Goal: Check status

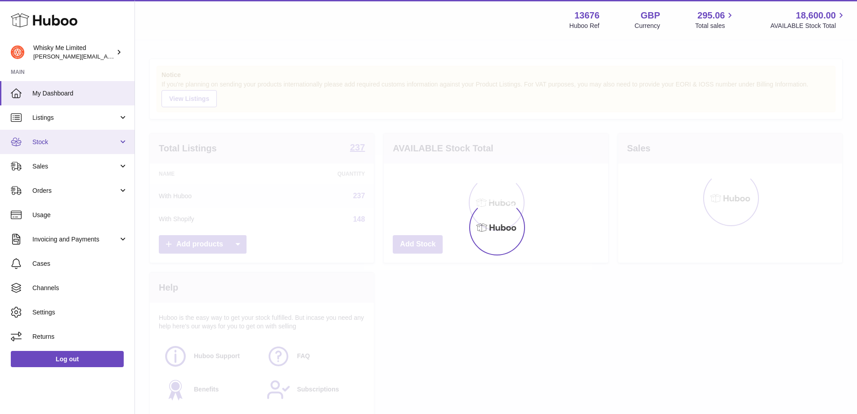
click at [58, 153] on link "Stock" at bounding box center [67, 142] width 135 height 24
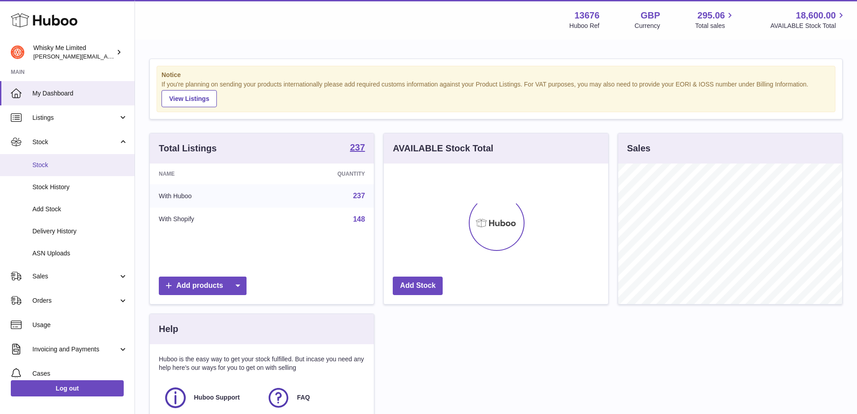
scroll to position [140, 225]
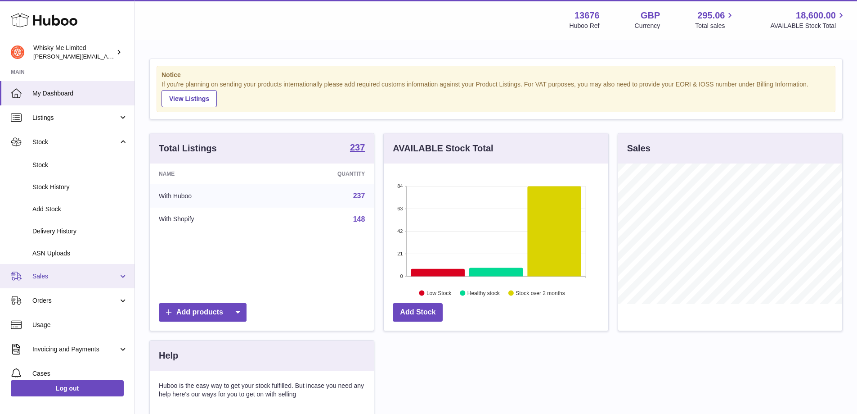
click at [75, 277] on span "Sales" at bounding box center [75, 276] width 86 height 9
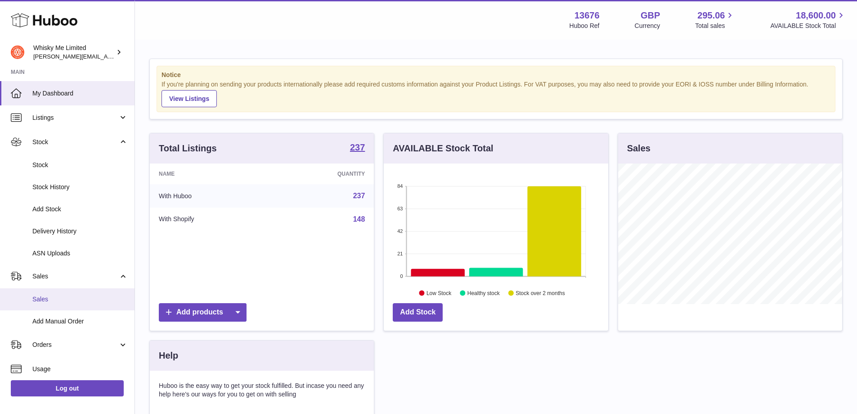
click at [53, 303] on span "Sales" at bounding box center [79, 299] width 95 height 9
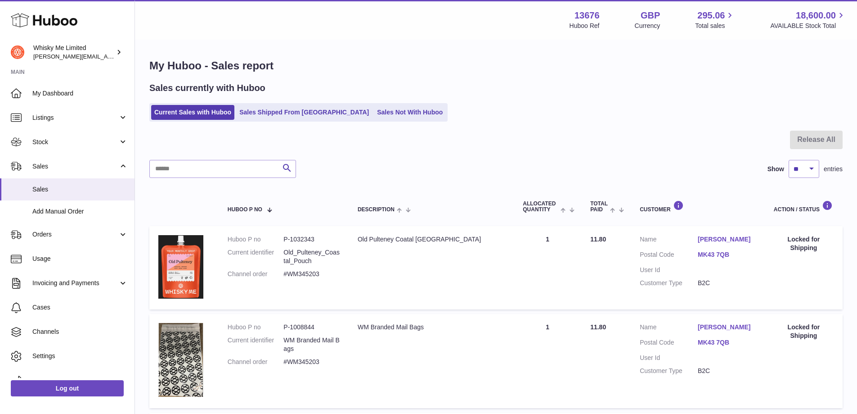
click at [274, 115] on link "Sales Shipped From Huboo" at bounding box center [304, 112] width 136 height 15
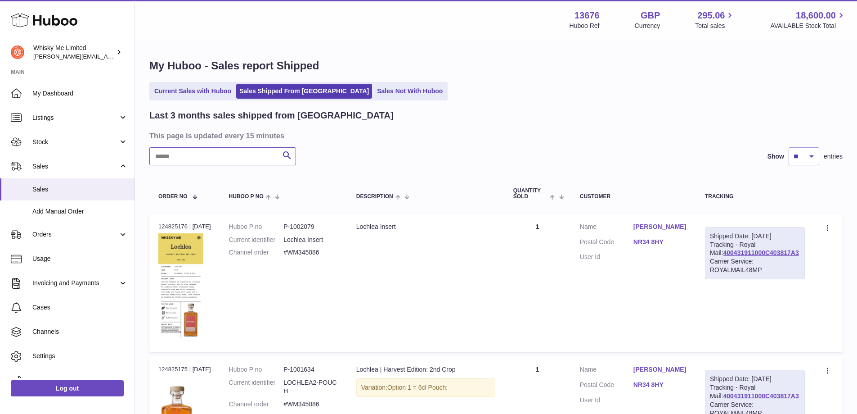
click at [236, 161] on input "text" at bounding box center [222, 156] width 147 height 18
click at [244, 155] on input "text" at bounding box center [222, 156] width 147 height 18
paste input "*******"
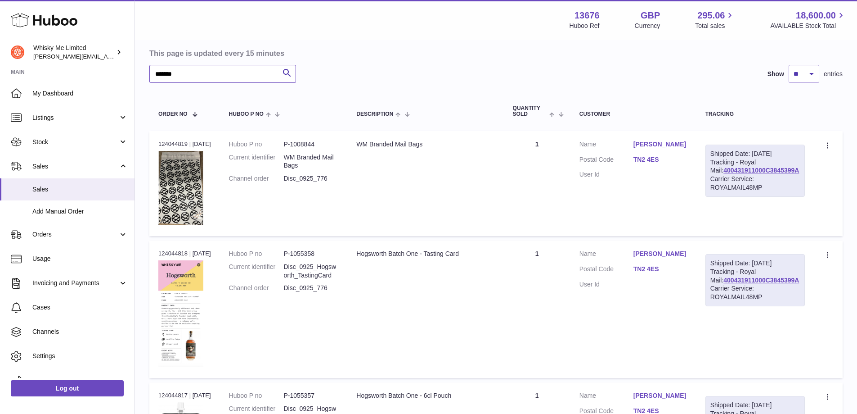
scroll to position [90, 0]
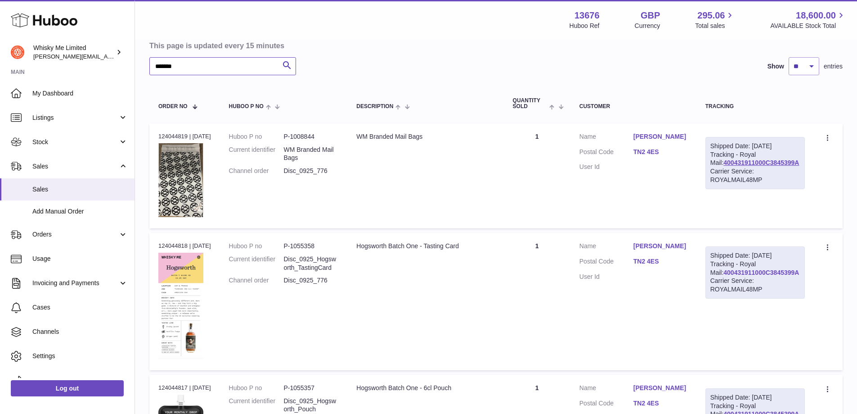
type input "*******"
click at [777, 276] on link "400431911000C3845399A" at bounding box center [762, 272] width 76 height 7
